Goal: Task Accomplishment & Management: Manage account settings

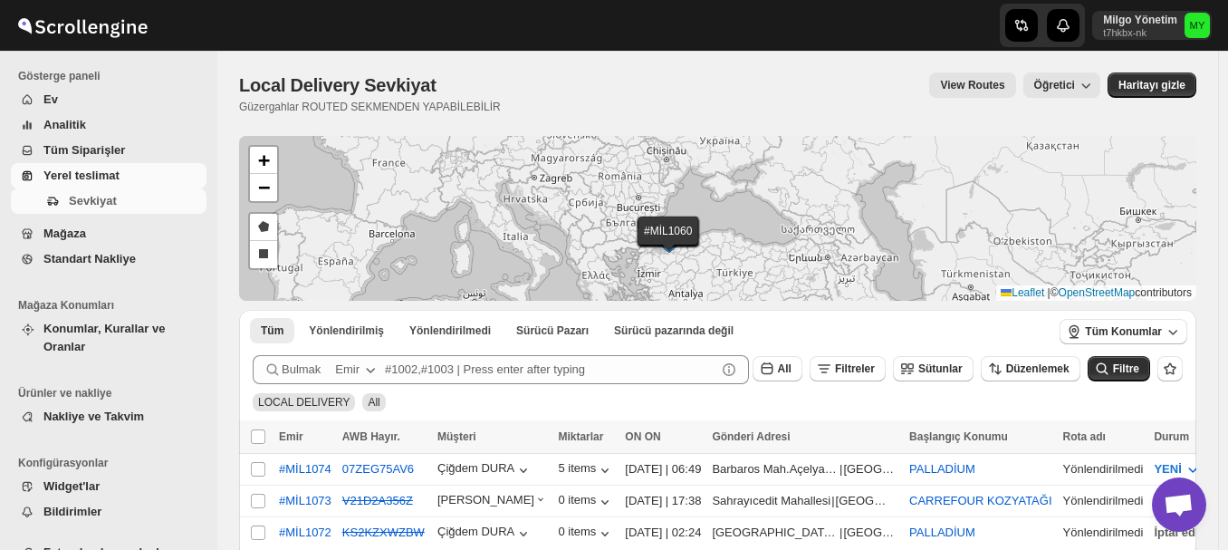
click at [139, 409] on span "Nakliye ve Takvim" at bounding box center [93, 416] width 100 height 14
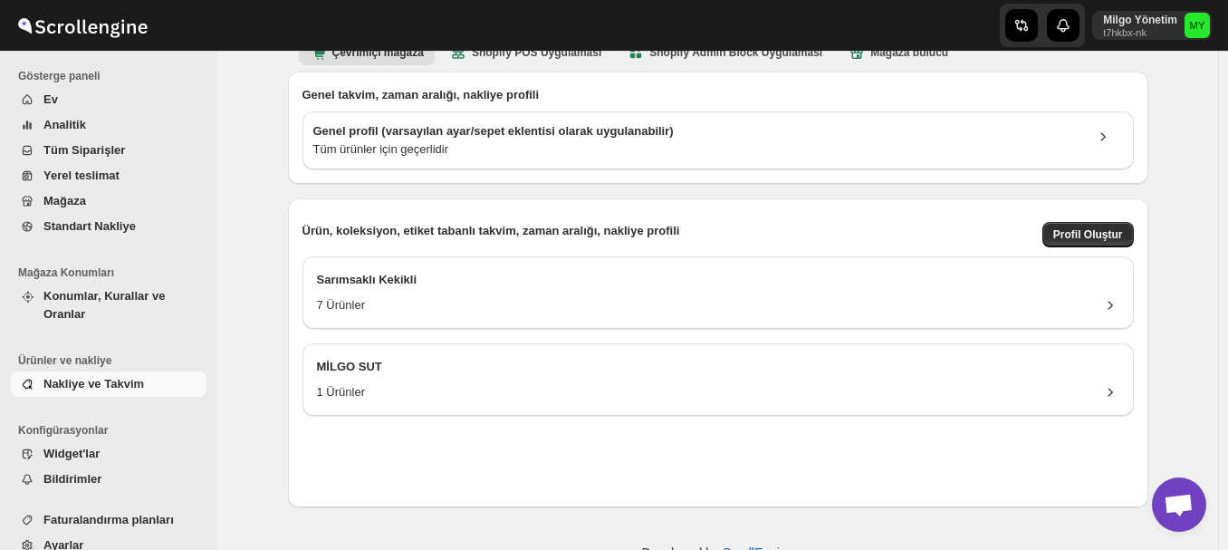
scroll to position [152, 0]
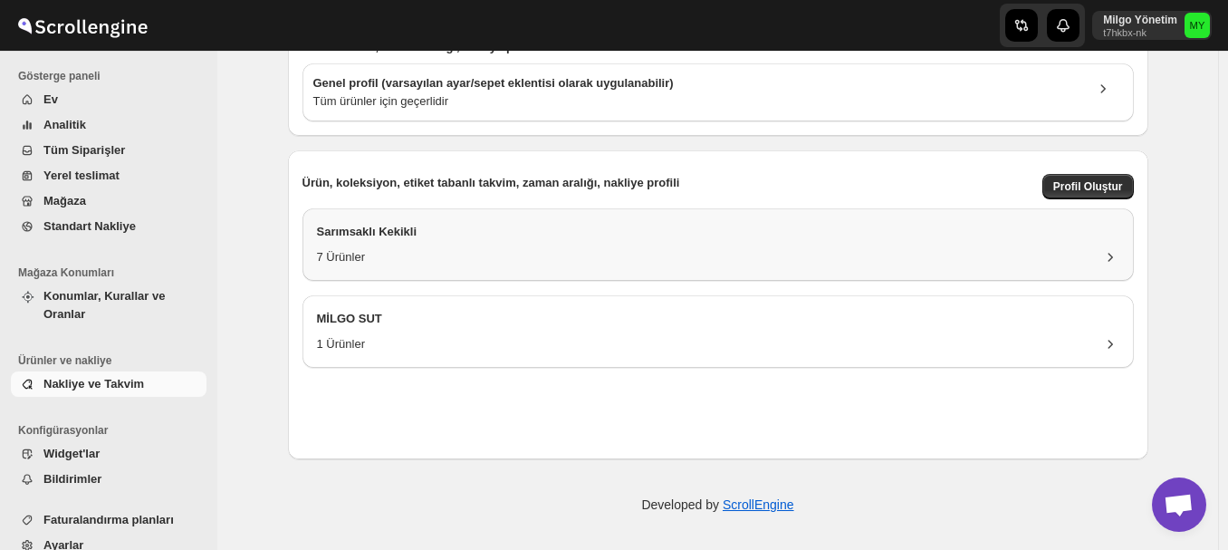
click at [978, 249] on div "7 Ürünler" at bounding box center [718, 257] width 802 height 18
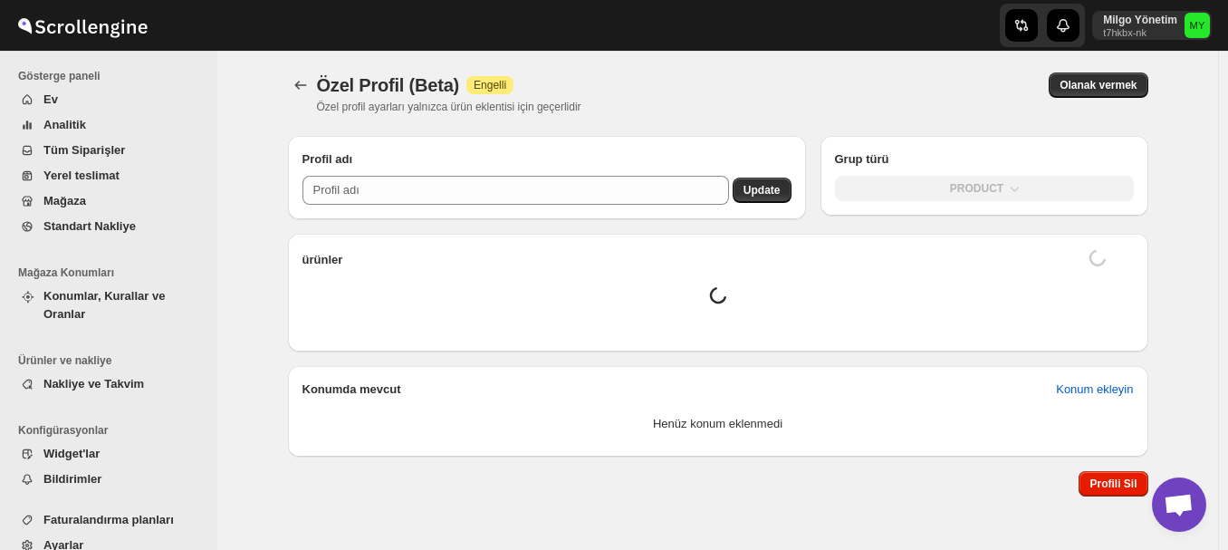
type input "Sarımsaklı Kekikli"
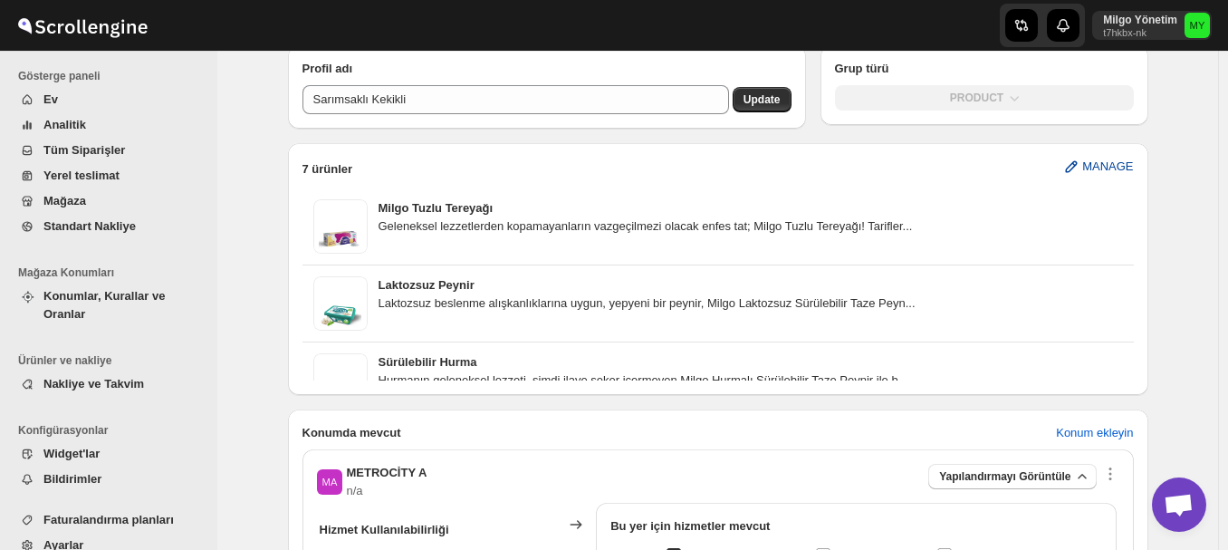
click at [1066, 165] on button "MANAGE" at bounding box center [1097, 166] width 92 height 29
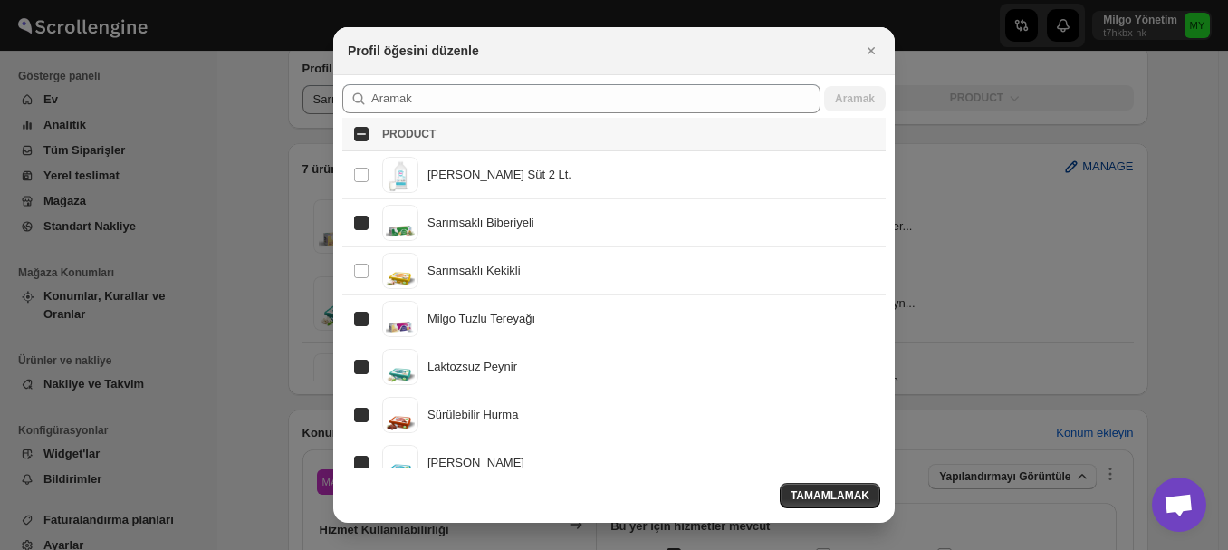
checkbox input "true"
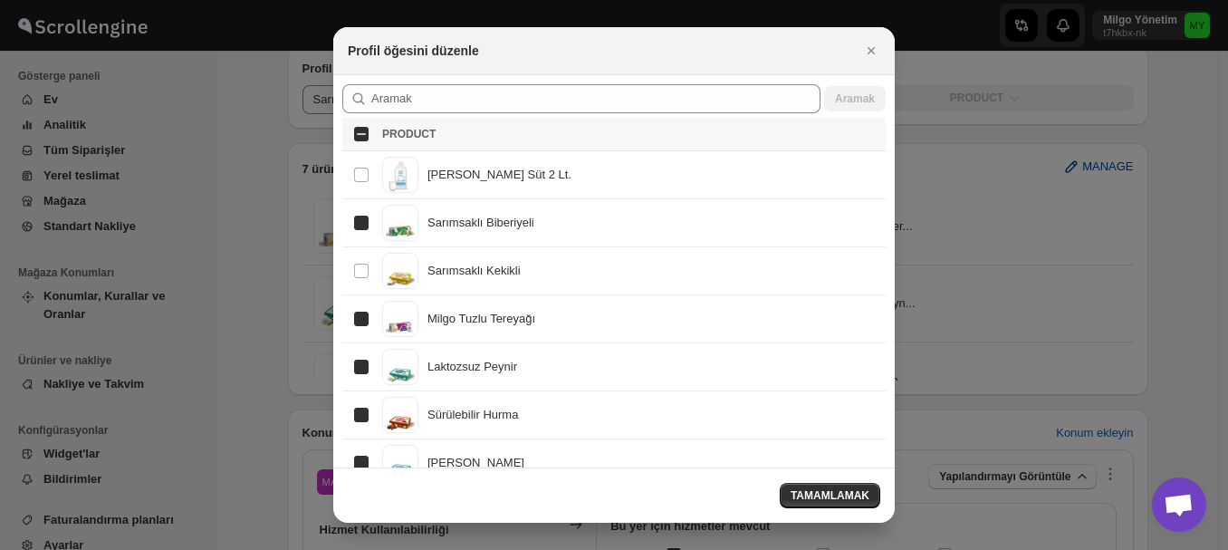
checkbox input "true"
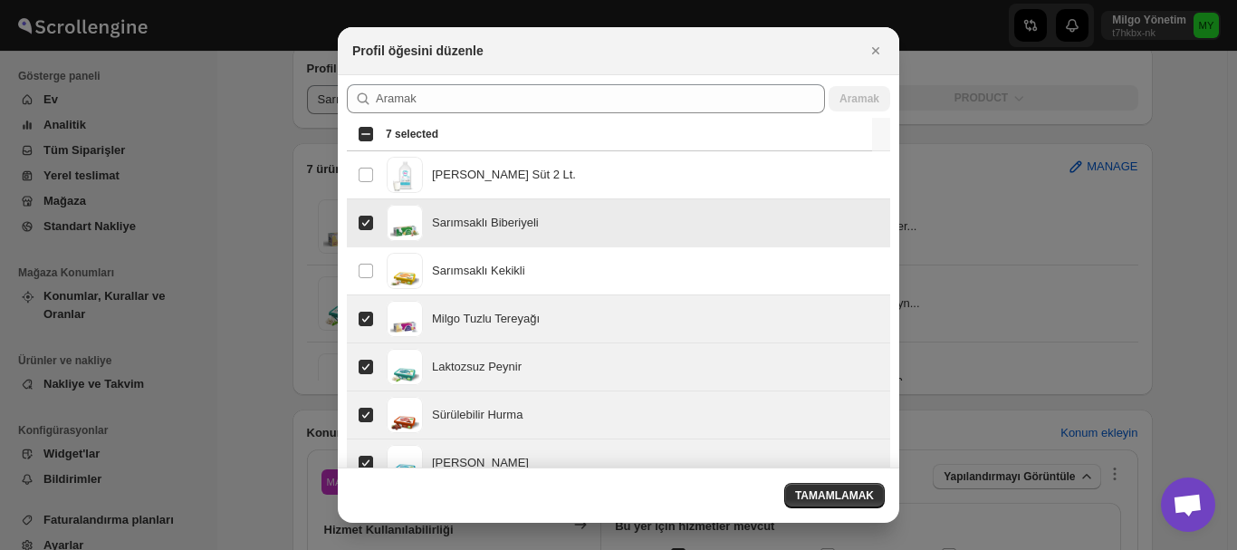
click at [358, 222] on input "Select product item" at bounding box center [365, 222] width 14 height 14
checkbox input "false"
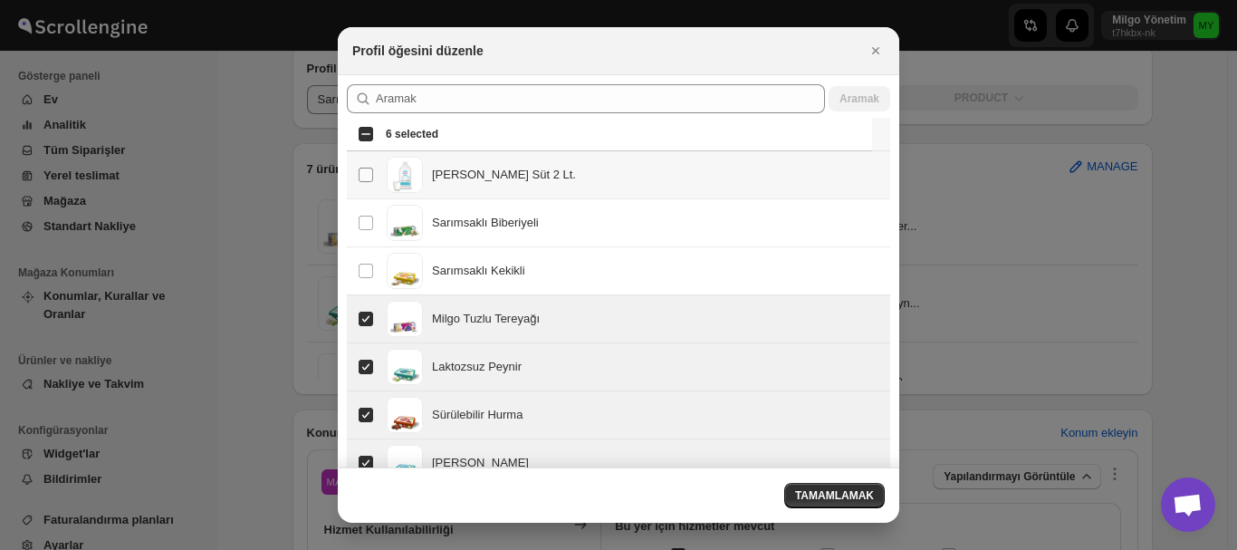
click at [361, 180] on input "Select product item" at bounding box center [365, 174] width 14 height 14
checkbox input "true"
click at [377, 269] on td "Select product item" at bounding box center [364, 271] width 34 height 48
checkbox input "true"
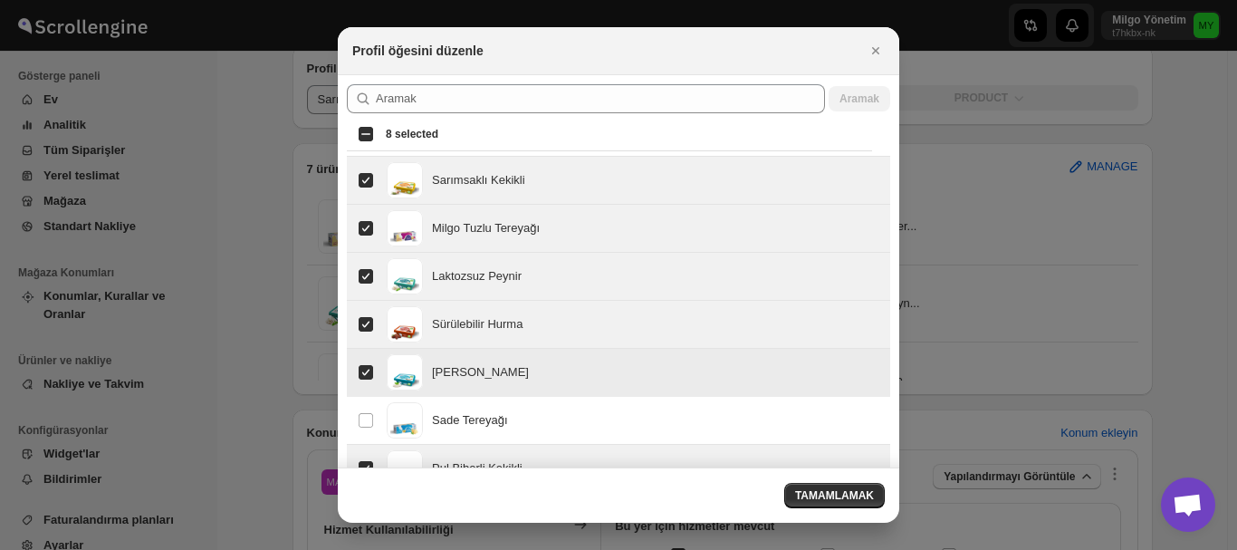
scroll to position [114, 0]
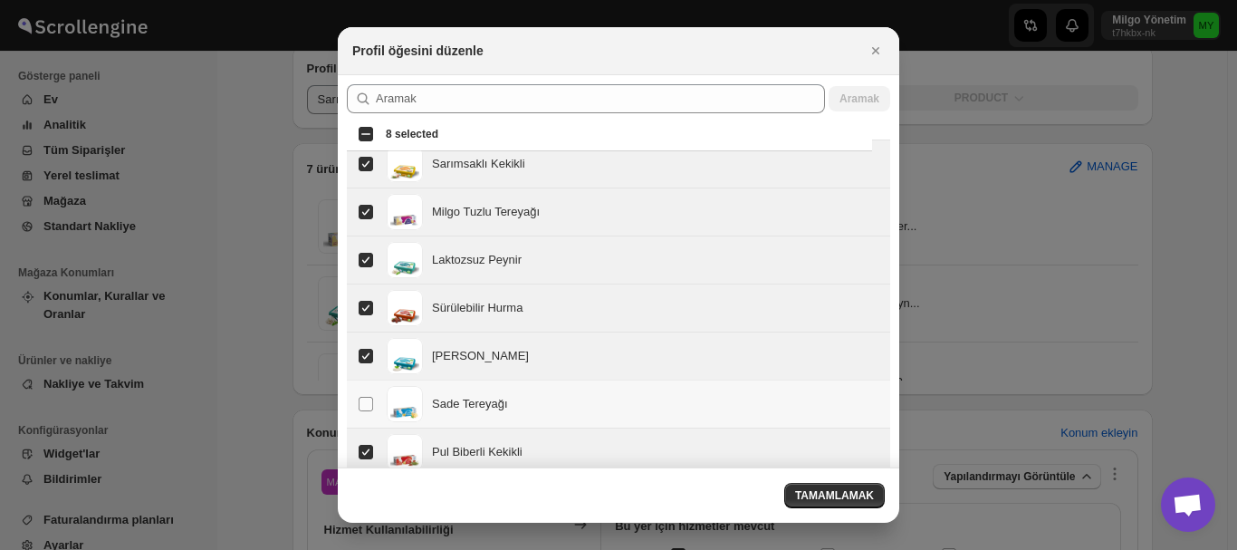
click at [363, 402] on input "Select product item" at bounding box center [365, 404] width 14 height 14
checkbox input "true"
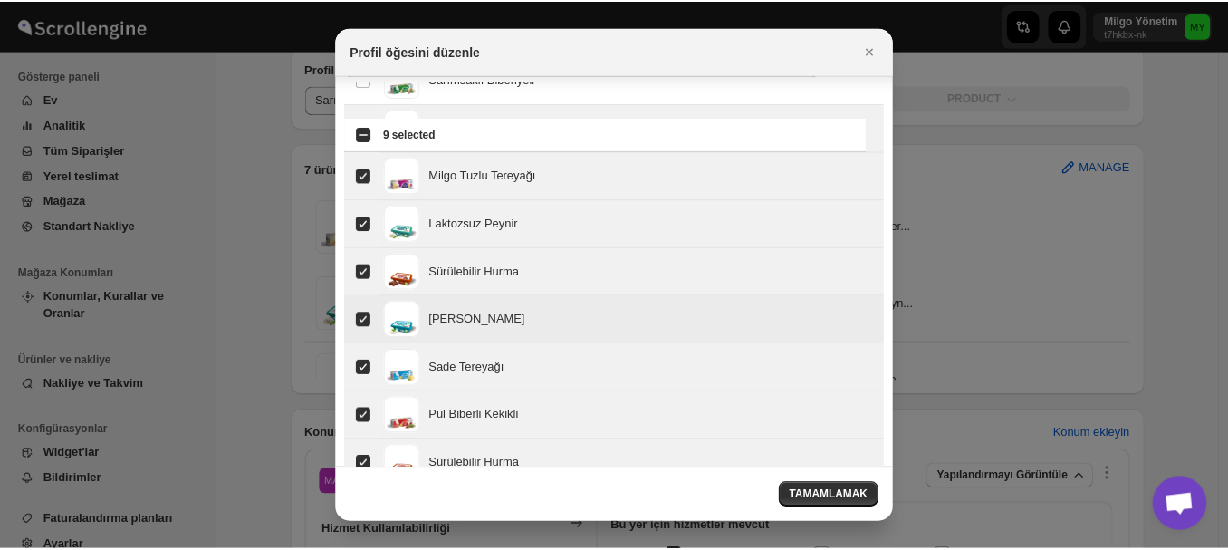
scroll to position [57, 0]
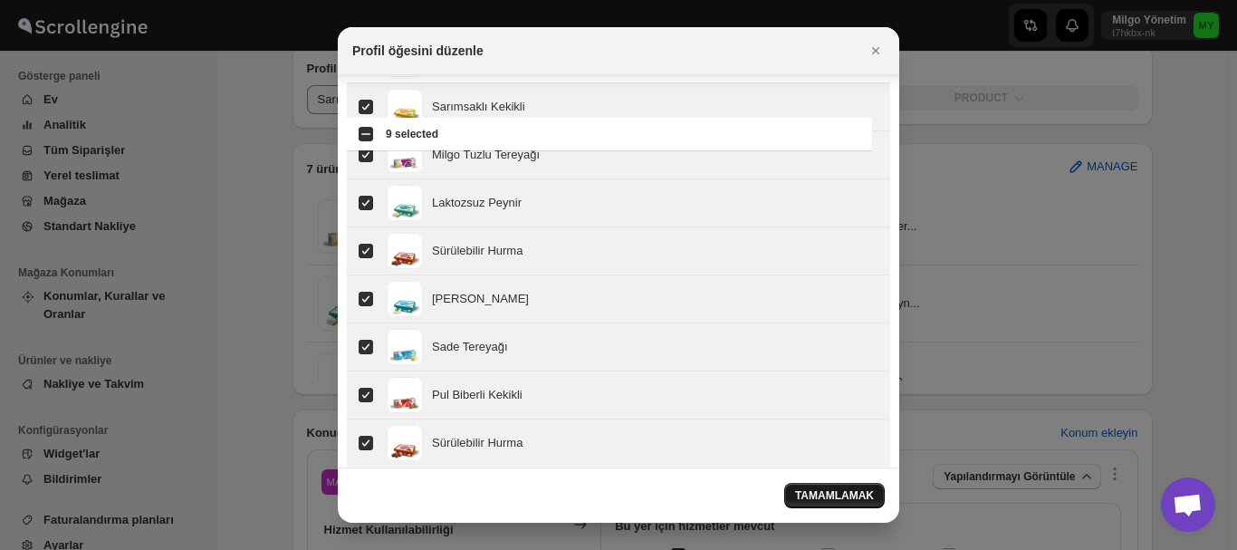
click at [847, 496] on span "TAMAMLAMAK" at bounding box center [834, 495] width 79 height 14
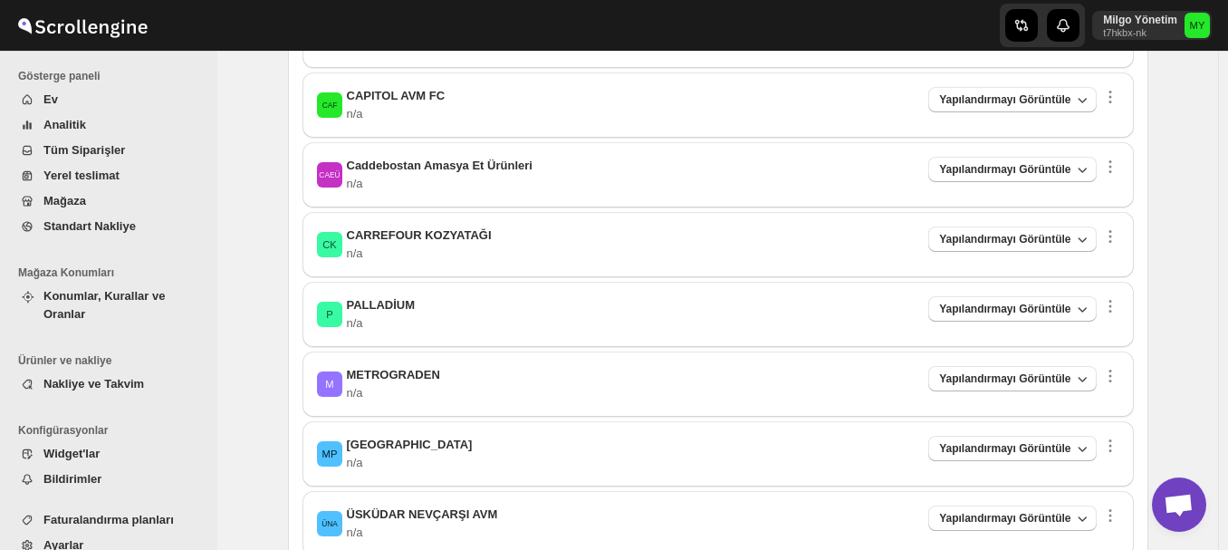
scroll to position [905, 0]
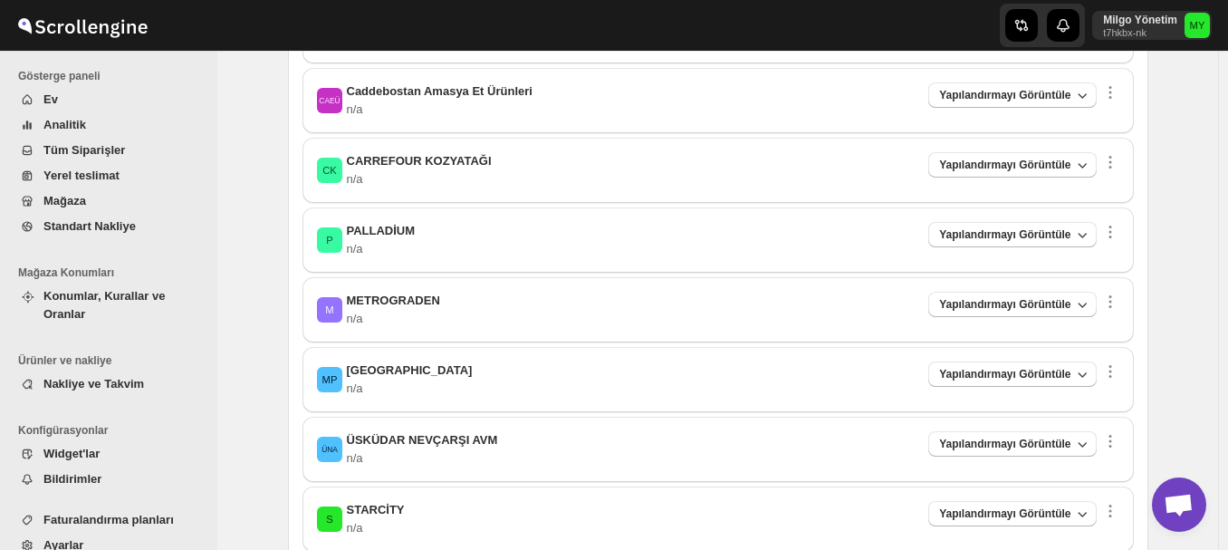
click at [480, 451] on p "n/a" at bounding box center [422, 458] width 151 height 18
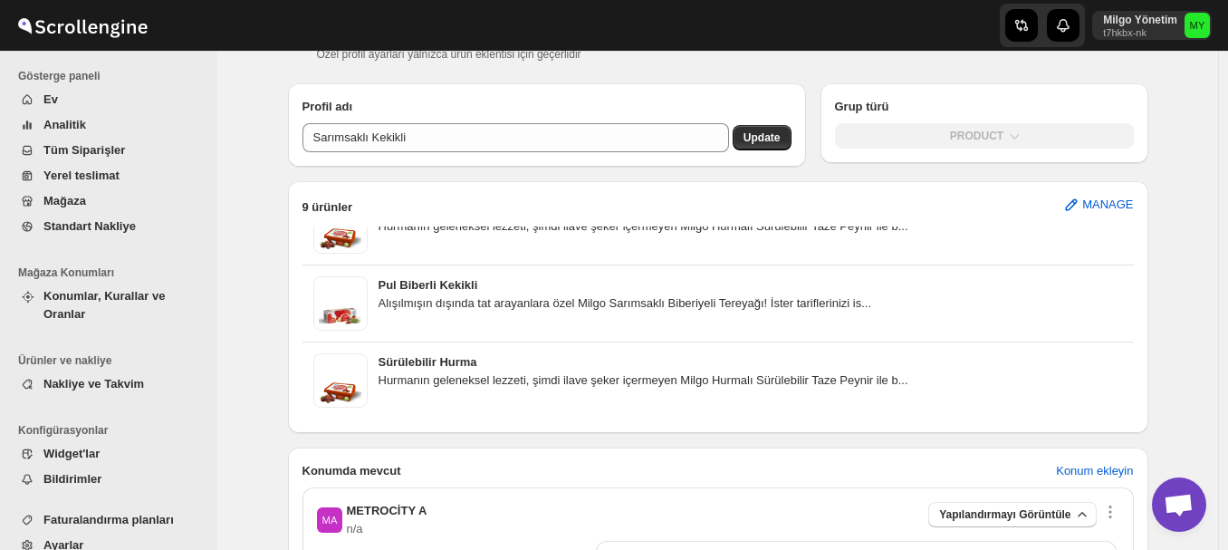
scroll to position [0, 0]
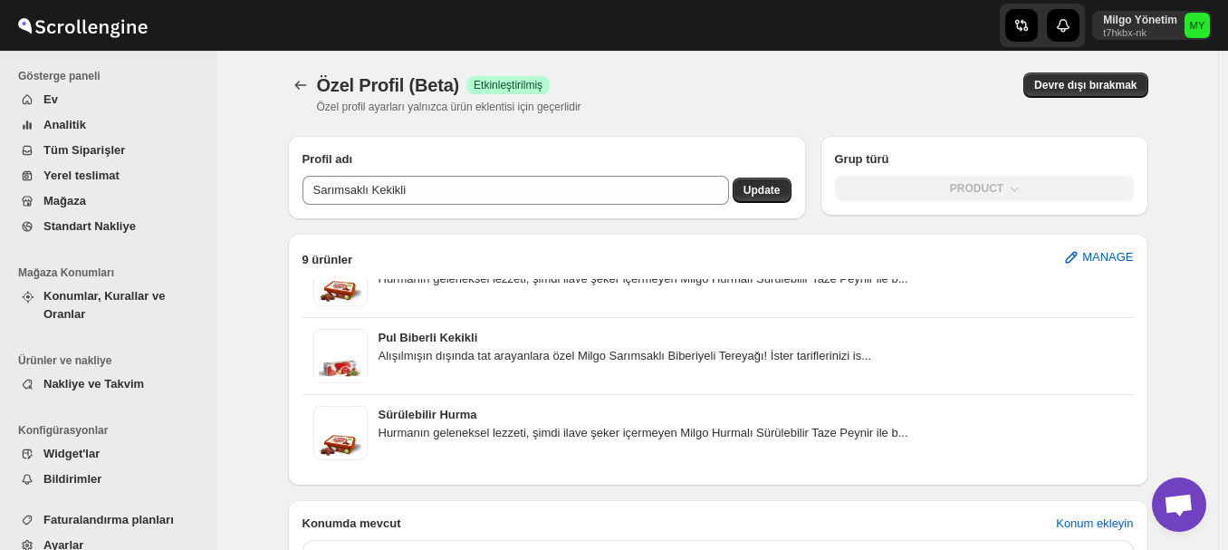
click at [117, 170] on span "Yerel teslimat" at bounding box center [122, 176] width 159 height 18
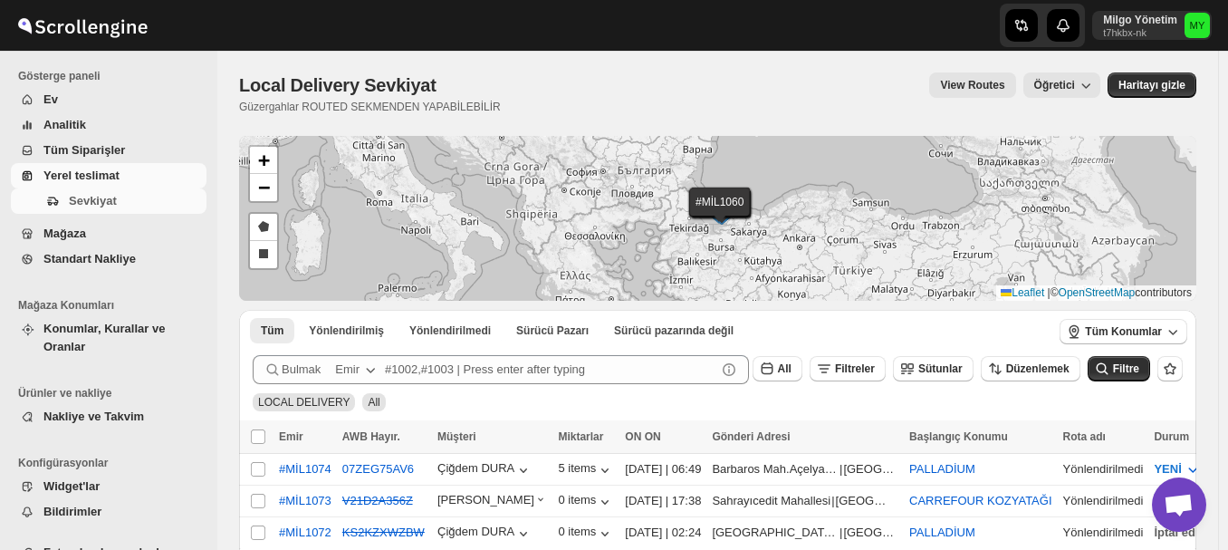
click at [95, 146] on span "Tüm Siparişler" at bounding box center [83, 150] width 81 height 14
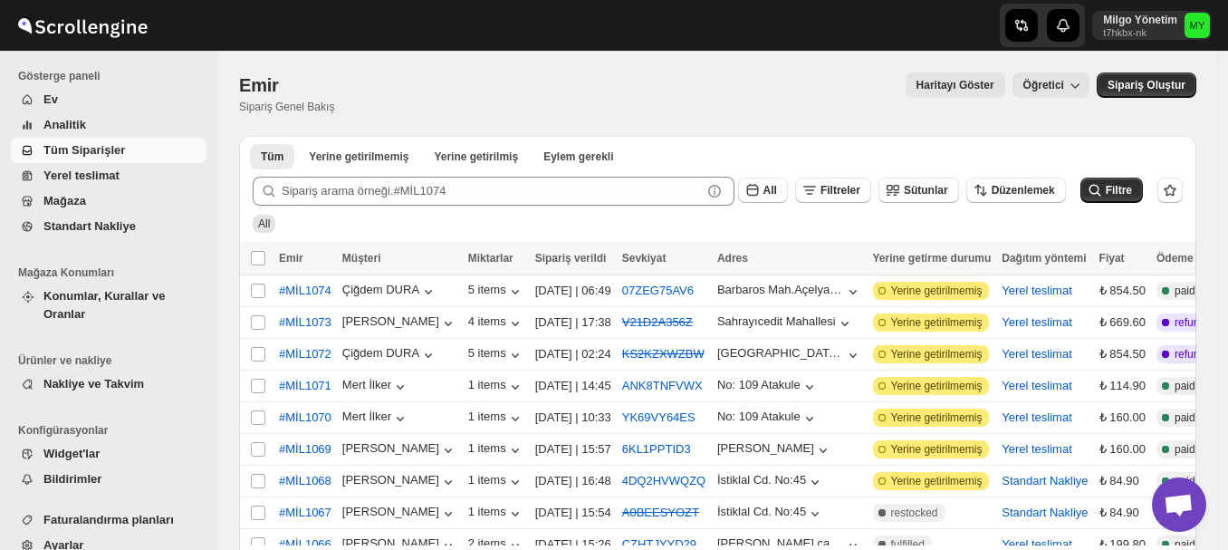
click at [82, 129] on span "Analitik" at bounding box center [64, 125] width 43 height 14
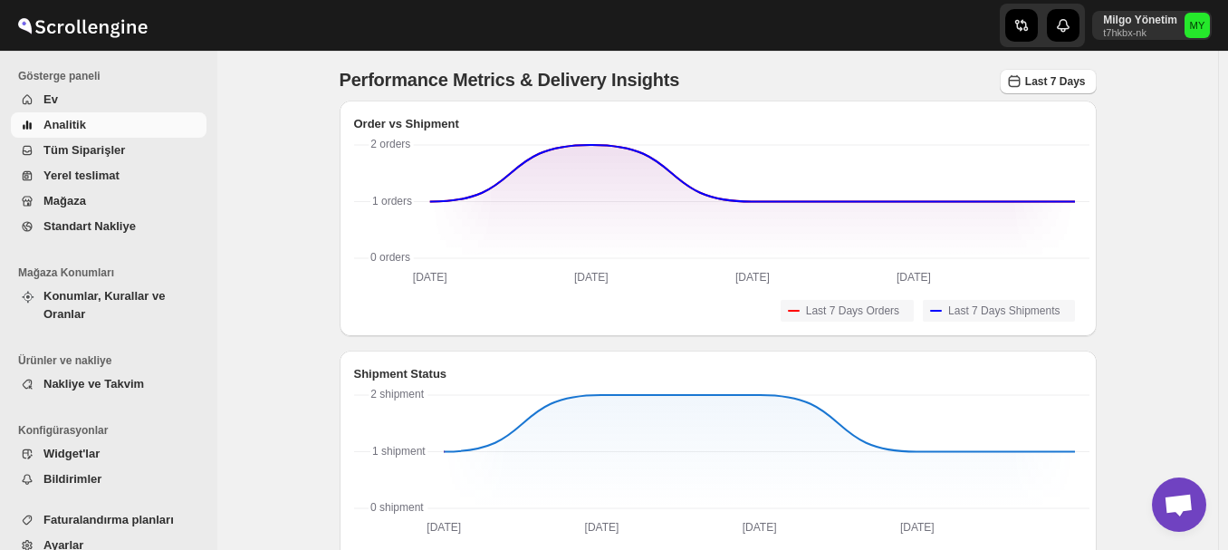
click at [66, 106] on span "Ev" at bounding box center [122, 100] width 159 height 18
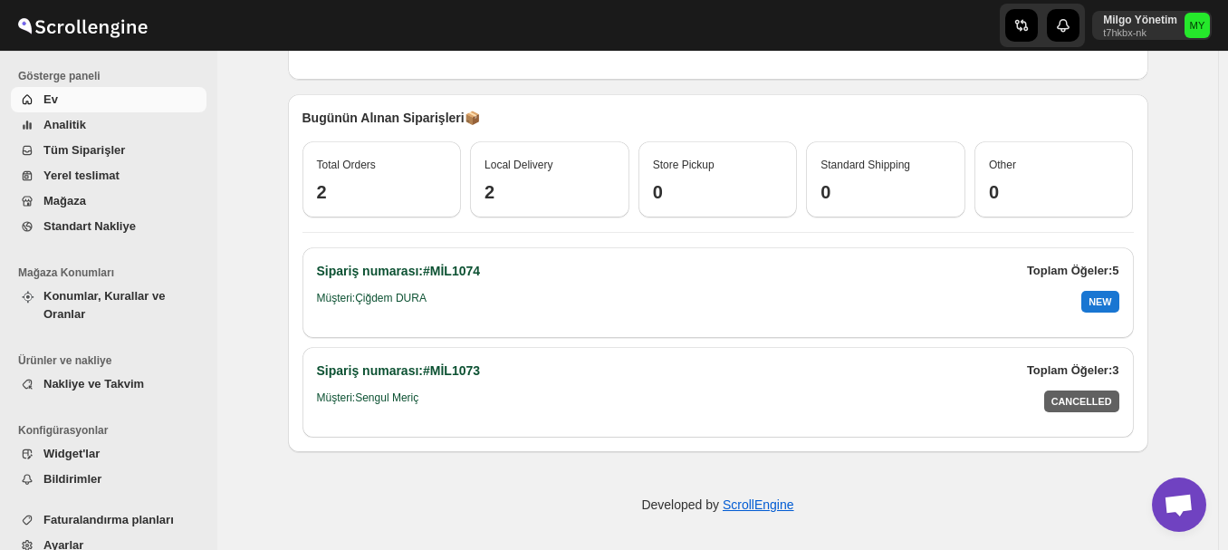
scroll to position [91, 0]
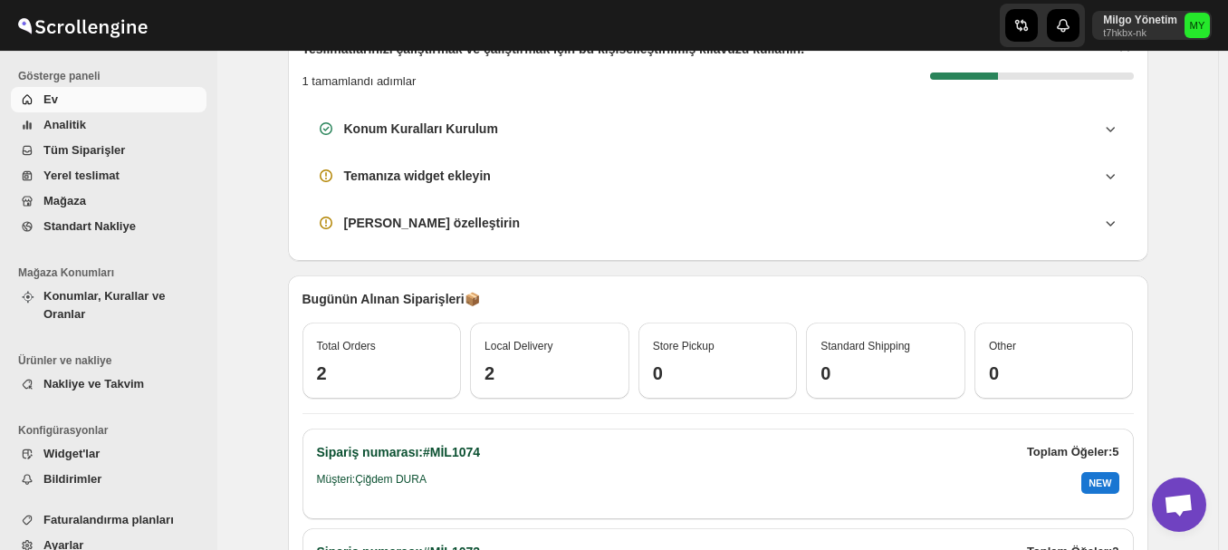
click at [72, 177] on span "Yerel teslimat" at bounding box center [81, 175] width 76 height 14
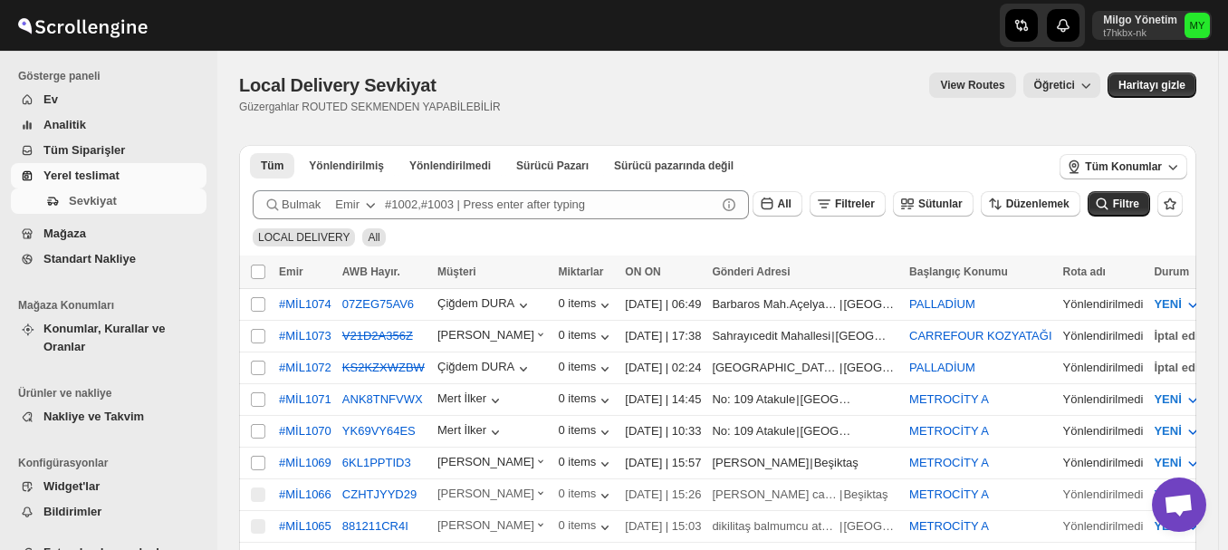
click at [71, 158] on span "Tüm Siparişler" at bounding box center [122, 150] width 159 height 18
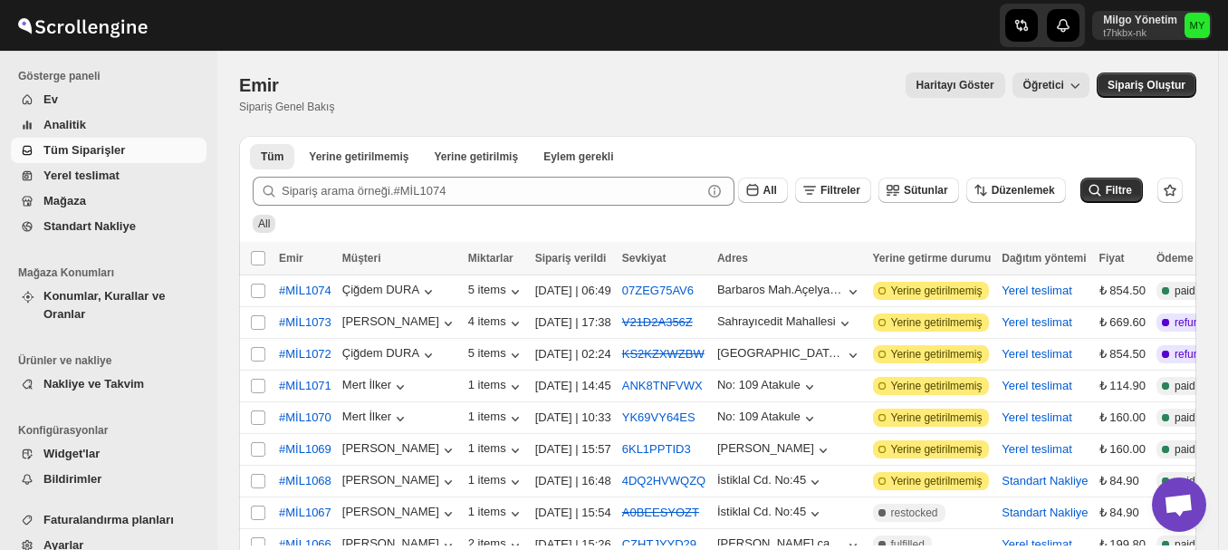
click at [114, 173] on span "Yerel teslimat" at bounding box center [81, 175] width 76 height 14
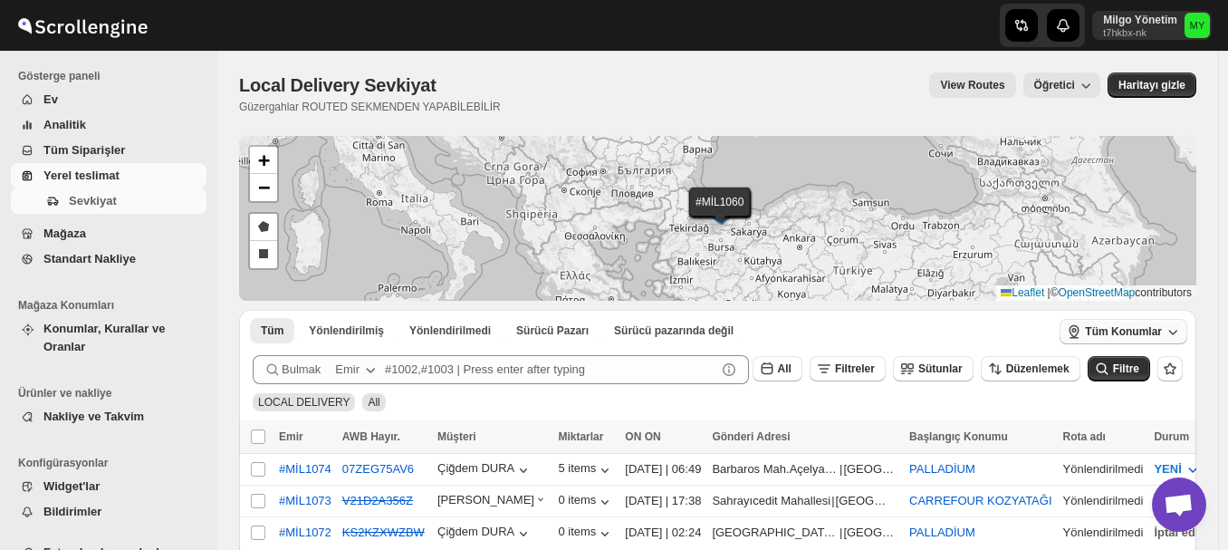
click at [1161, 330] on span "Tüm Konumlar" at bounding box center [1123, 331] width 77 height 14
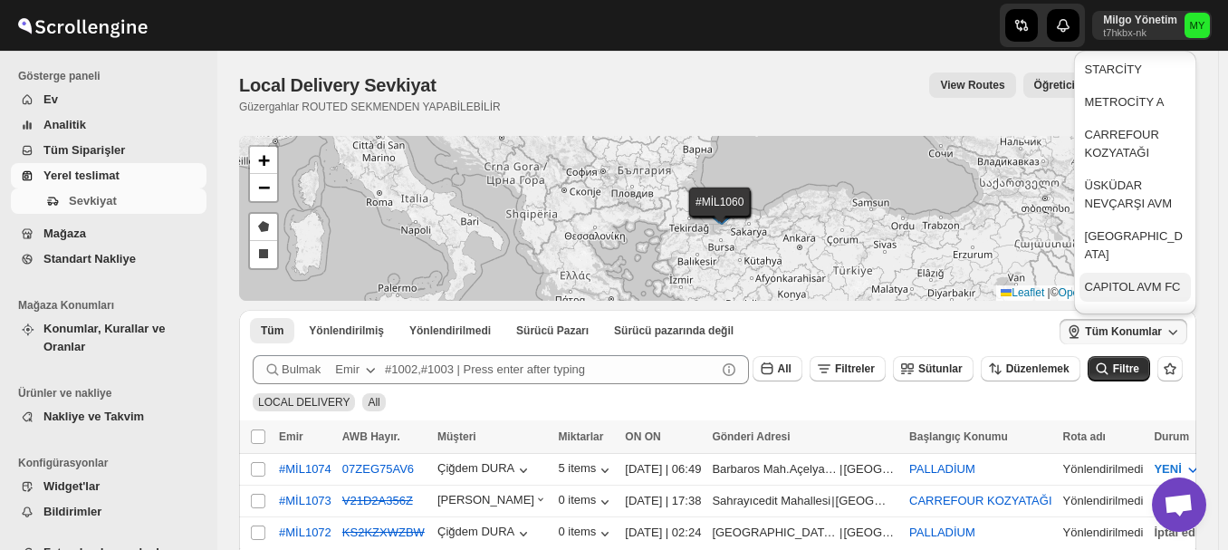
scroll to position [362, 0]
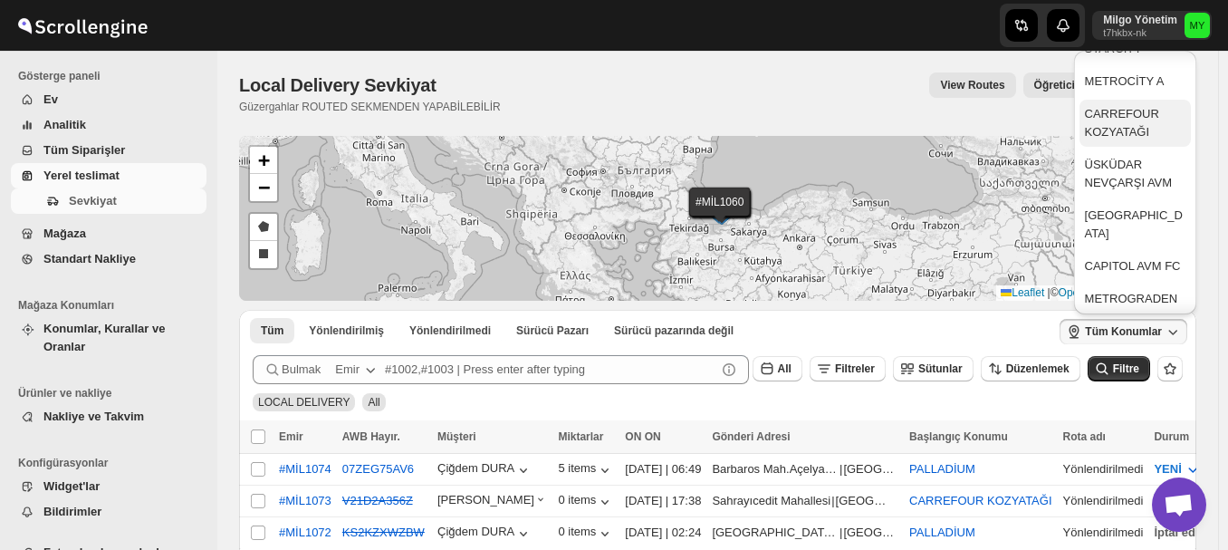
click at [1132, 124] on div "CARREFOUR KOZYATAĞI" at bounding box center [1135, 123] width 100 height 36
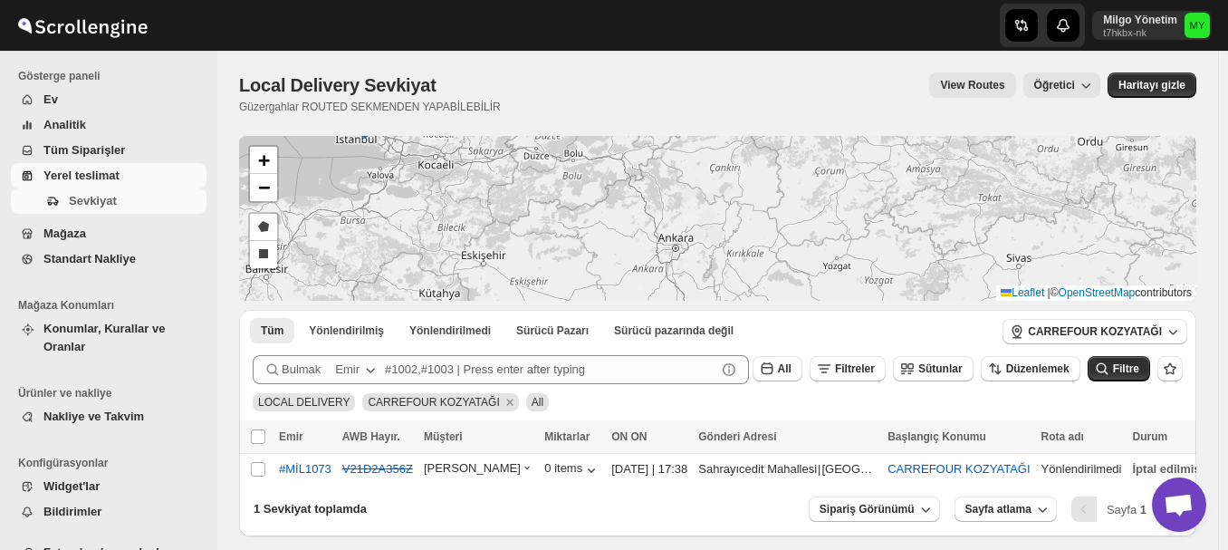
drag, startPoint x: 788, startPoint y: 244, endPoint x: 1139, endPoint y: 242, distance: 351.3
click at [1139, 242] on div "#MİL1073 + − Draw a polygon Draw a rectangle Leaflet | © OpenStreetMap contribu…" at bounding box center [717, 218] width 957 height 165
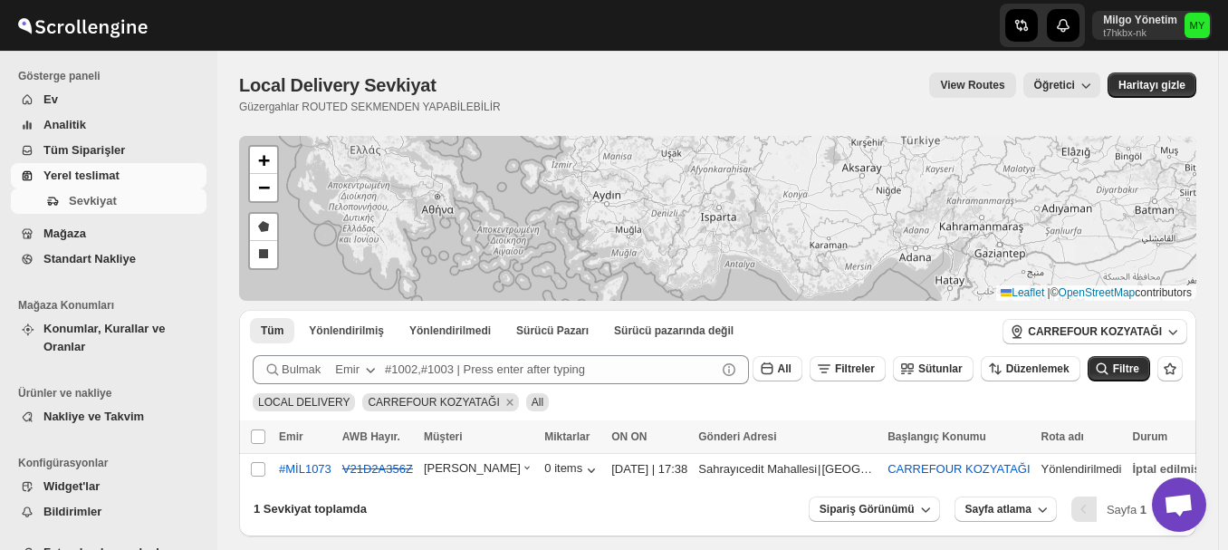
drag, startPoint x: 834, startPoint y: 242, endPoint x: 812, endPoint y: 92, distance: 150.9
click at [812, 92] on div "Local Delivery Sevkiyat. This page is ready Local Delivery Sevkiyat Güzergahlar…" at bounding box center [717, 293] width 1000 height 485
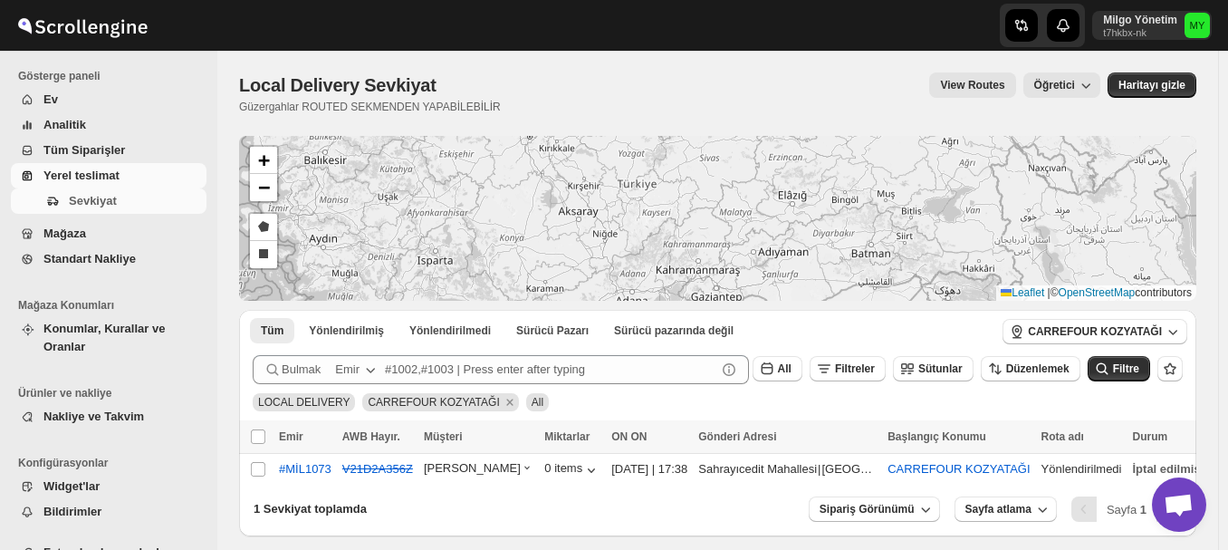
drag, startPoint x: 862, startPoint y: 231, endPoint x: 578, endPoint y: 274, distance: 286.7
click at [578, 274] on div "#MİL1073 + − Draw a polygon Draw a rectangle Leaflet | © OpenStreetMap contribu…" at bounding box center [717, 218] width 957 height 165
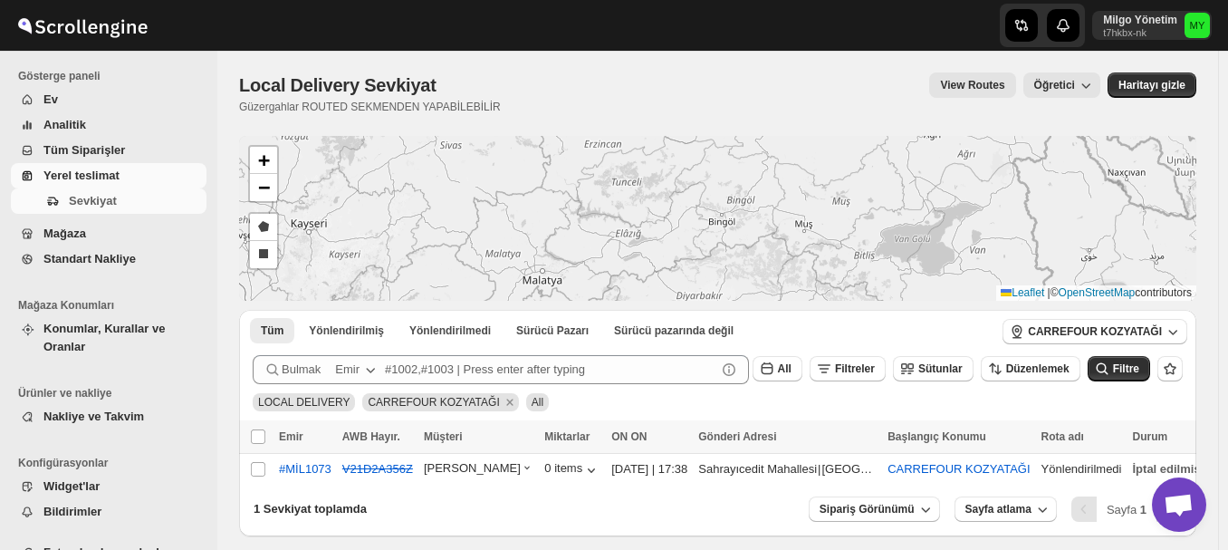
drag, startPoint x: 937, startPoint y: 244, endPoint x: 875, endPoint y: 294, distance: 79.7
click at [875, 294] on div "#MİL1073 + − Draw a polygon Draw a rectangle Leaflet | © OpenStreetMap contribu…" at bounding box center [717, 218] width 957 height 165
